Goal: Navigation & Orientation: Find specific page/section

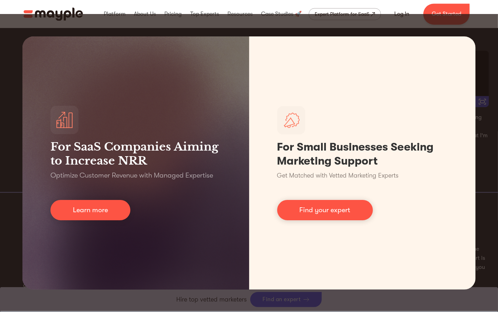
scroll to position [1243, 0]
click at [263, 244] on div "For SaaS Companies Aiming to Increase NRR Optimize Customer Revenue with Manage…" at bounding box center [249, 163] width 498 height 298
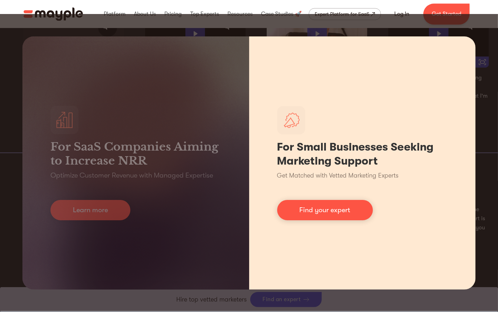
click at [398, 39] on div "For Small Businesses Seeking Marketing Support Get Matched with Vetted Marketin…" at bounding box center [362, 162] width 227 height 253
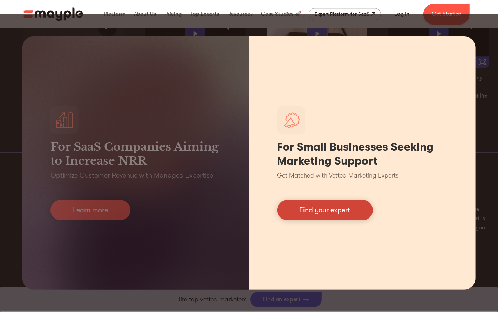
click at [302, 214] on link "Find your expert" at bounding box center [325, 210] width 96 height 20
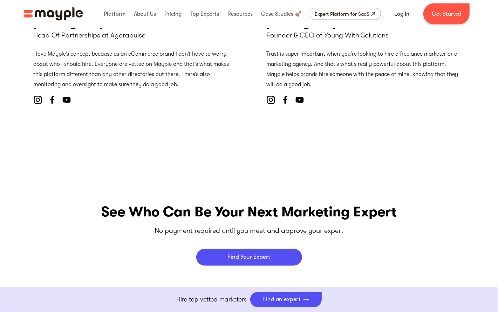
scroll to position [2776, 0]
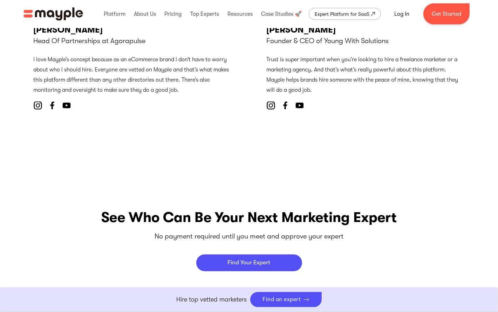
click at [283, 102] on img at bounding box center [285, 106] width 8 height 8
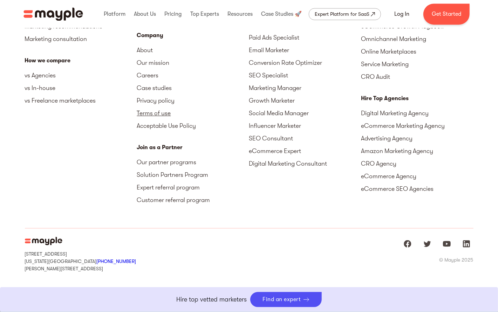
scroll to position [3178, 0]
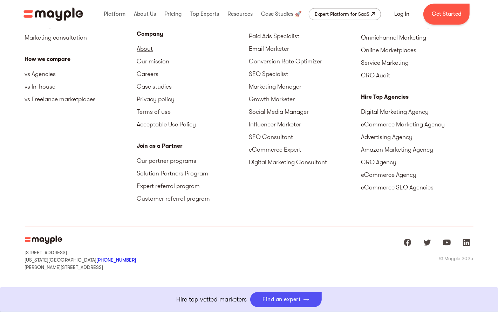
click at [146, 49] on link "About" at bounding box center [193, 48] width 112 height 13
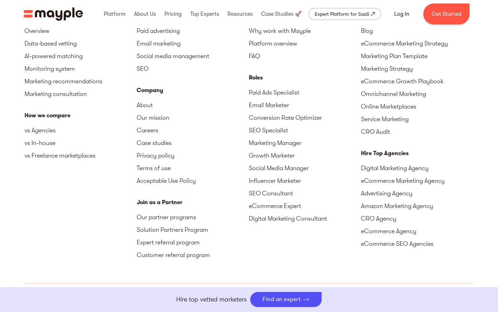
scroll to position [2207, 0]
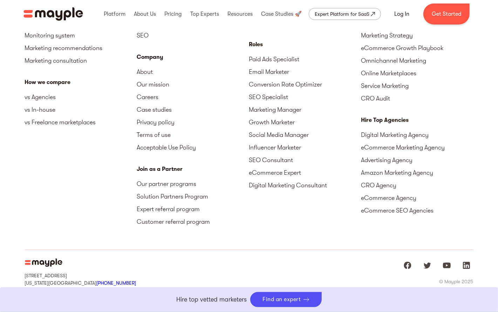
click at [446, 261] on img "Mayple at Youtube" at bounding box center [446, 265] width 8 height 8
